Goal: Task Accomplishment & Management: Use online tool/utility

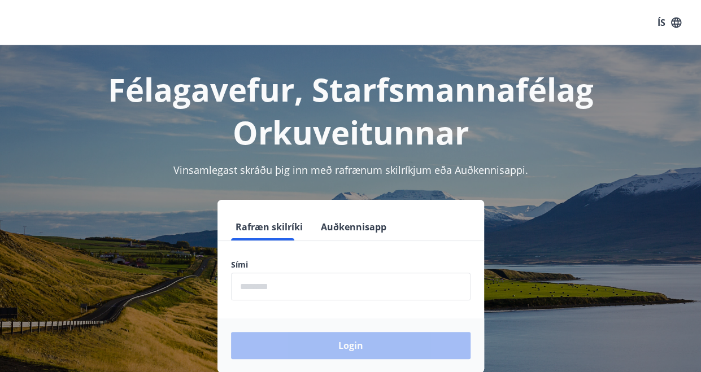
click at [266, 273] on input "phone" at bounding box center [351, 287] width 240 height 28
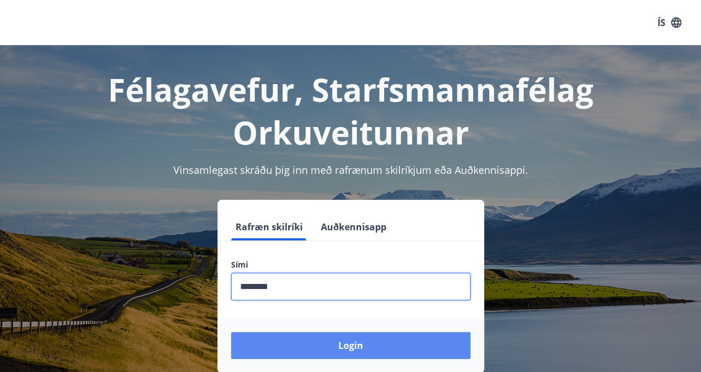
click at [323, 344] on button "Login" at bounding box center [351, 345] width 240 height 27
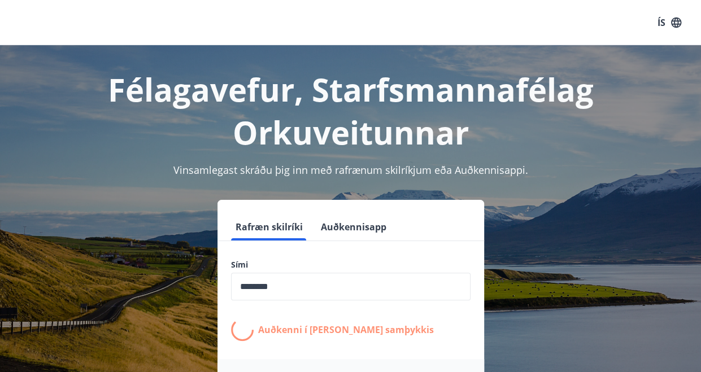
click at [323, 344] on form "Rafræn skilríki Auðkennisapp Sími ​ Auðkenni í [PERSON_NAME] samþykkis Login" at bounding box center [351, 314] width 267 height 200
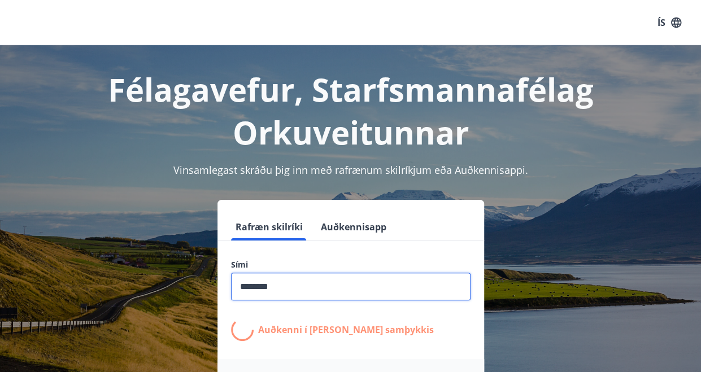
click at [296, 285] on input "phone" at bounding box center [351, 287] width 240 height 28
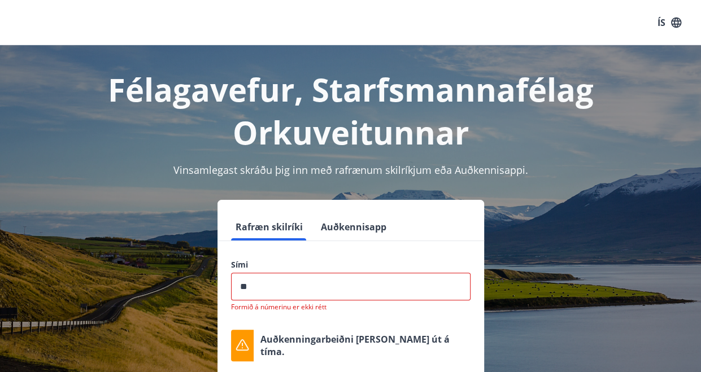
type input "*"
type input "********"
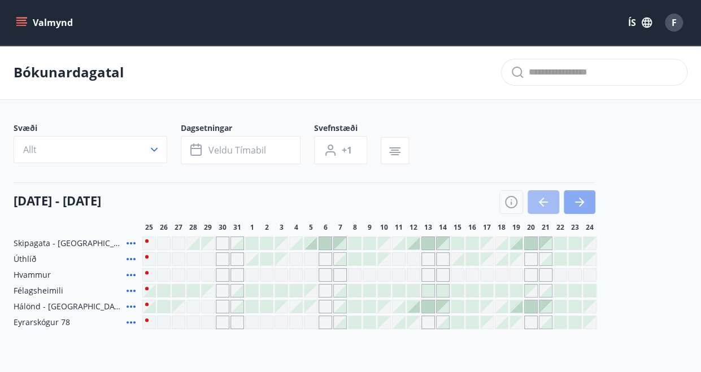
click at [582, 203] on icon "button" at bounding box center [581, 202] width 5 height 9
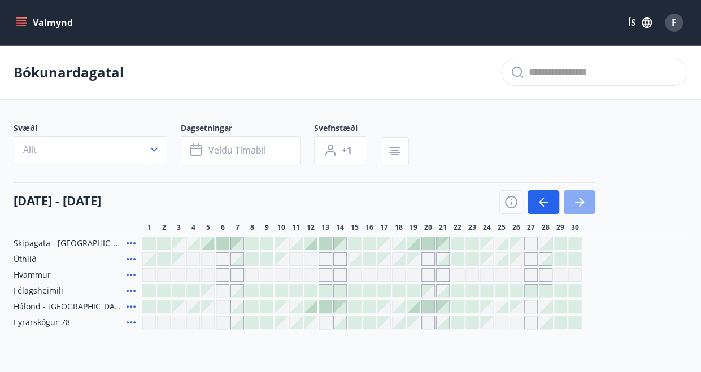
click at [582, 203] on icon "button" at bounding box center [581, 202] width 5 height 9
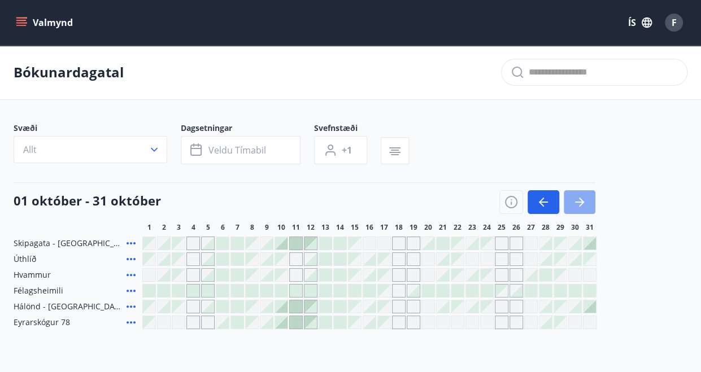
click at [582, 203] on icon "button" at bounding box center [581, 202] width 5 height 9
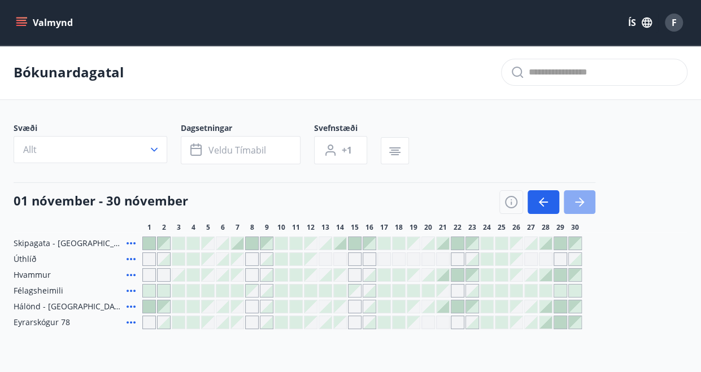
click at [582, 203] on icon "button" at bounding box center [581, 202] width 5 height 9
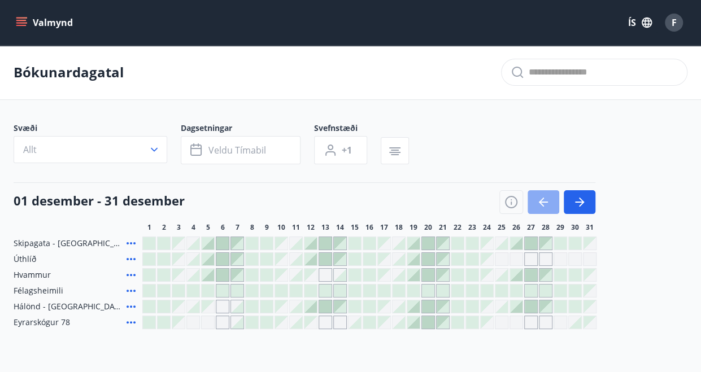
click at [537, 197] on icon "button" at bounding box center [544, 203] width 14 height 14
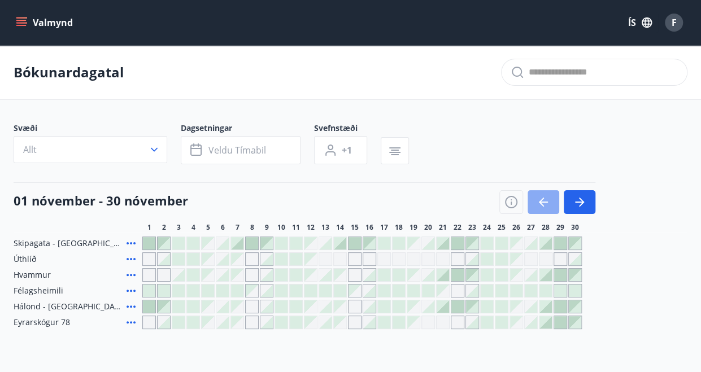
click at [537, 197] on icon "button" at bounding box center [544, 203] width 14 height 14
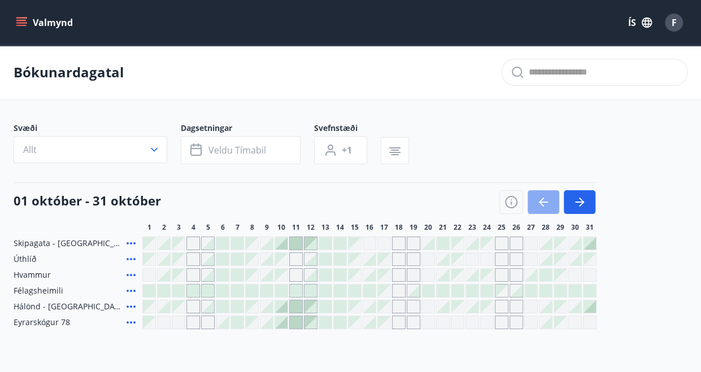
click at [531, 199] on button "button" at bounding box center [544, 202] width 32 height 24
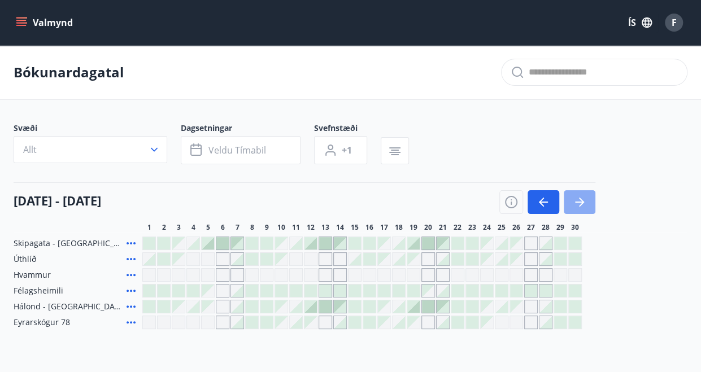
click at [581, 203] on icon "button" at bounding box center [580, 203] width 14 height 14
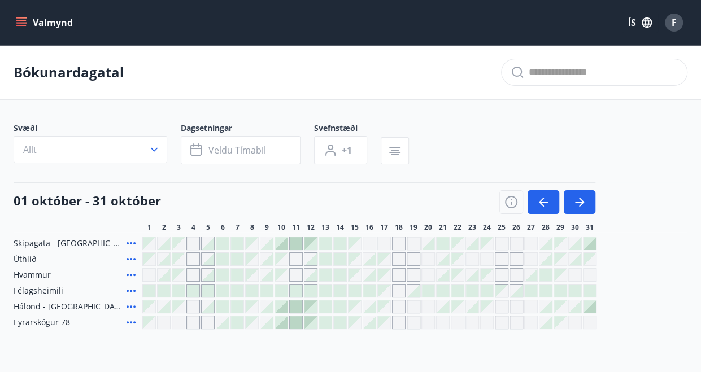
click at [454, 63] on div "Bókunardagatal" at bounding box center [350, 72] width 701 height 55
